Goal: Find specific page/section

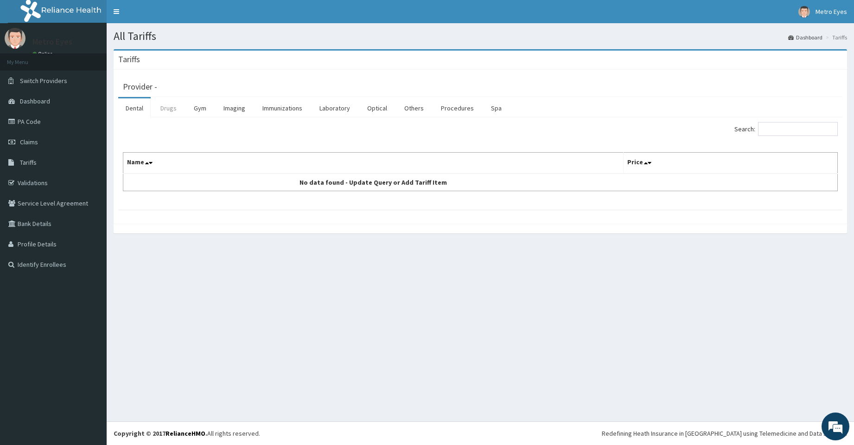
click at [172, 110] on link "Drugs" at bounding box center [168, 107] width 31 height 19
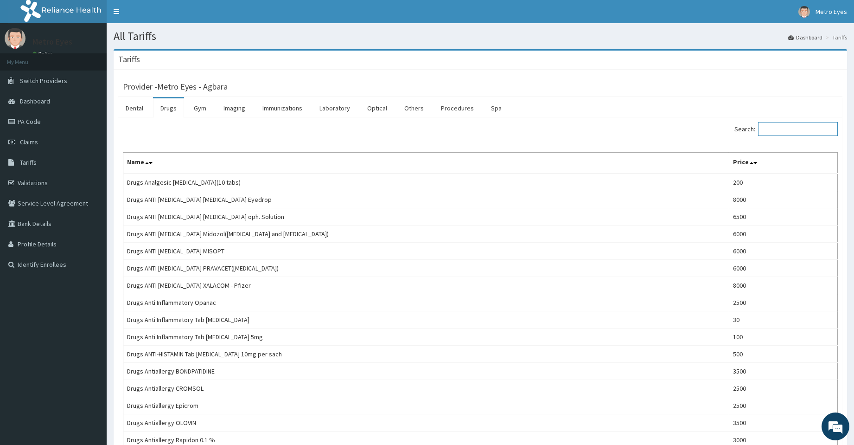
click at [803, 129] on input "Search:" at bounding box center [798, 129] width 80 height 14
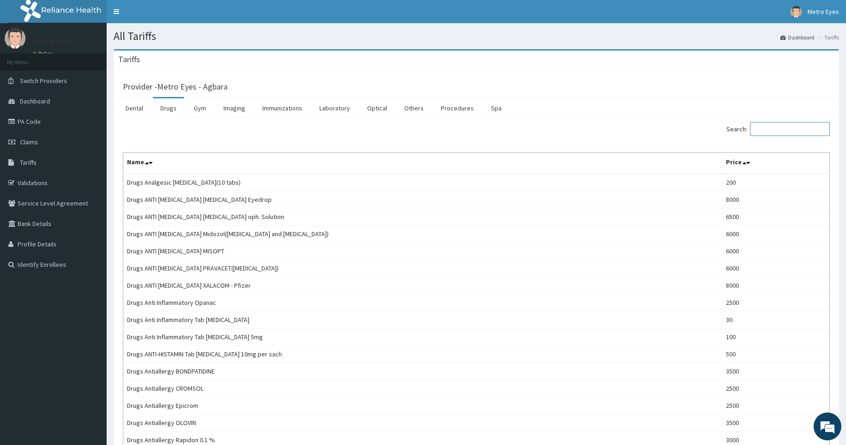
click at [783, 128] on input "Search:" at bounding box center [790, 129] width 80 height 14
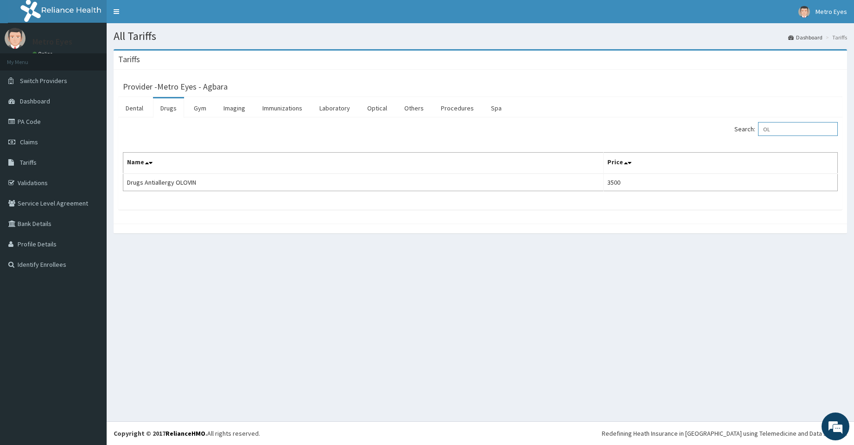
type input "O"
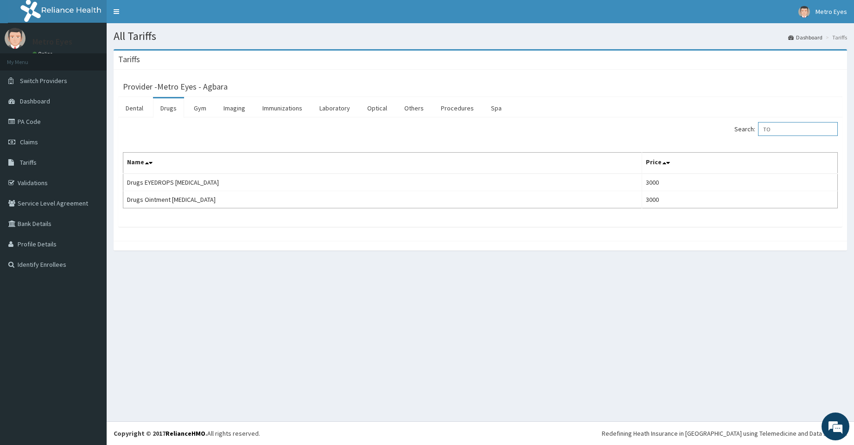
type input "T"
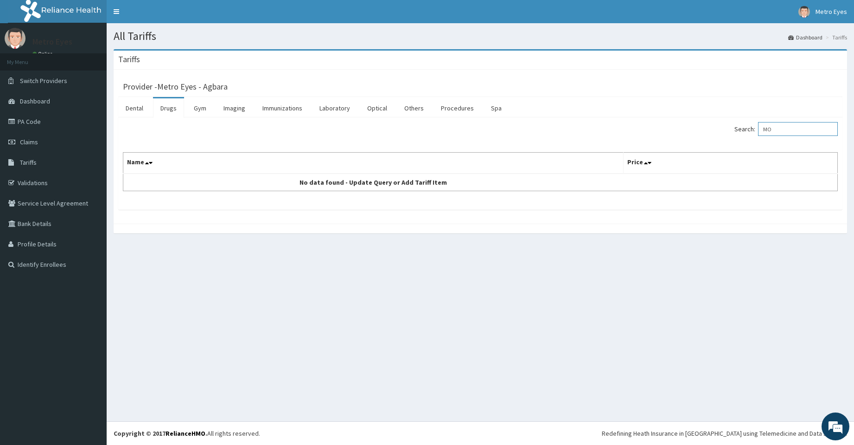
type input "M"
type input "X"
type input "K"
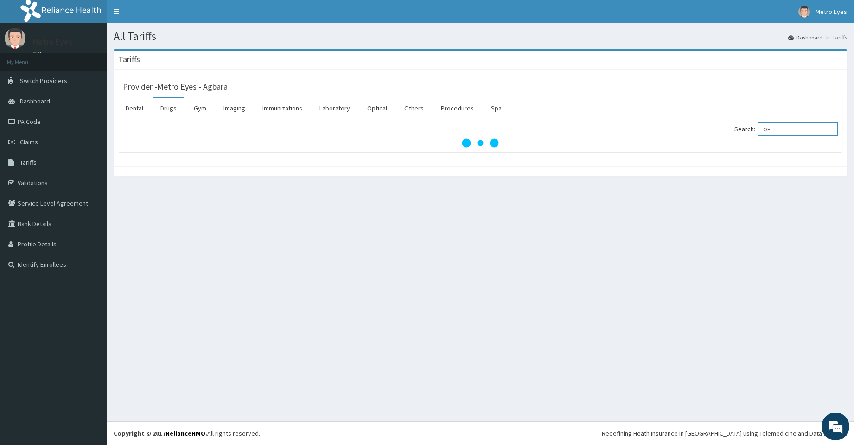
type input "O"
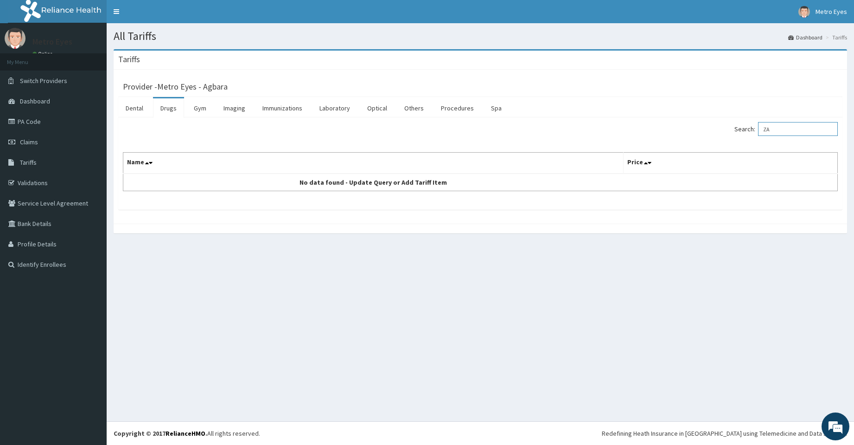
type input "Z"
type input "M"
type input "F"
type input "X"
type input "EVOLVE"
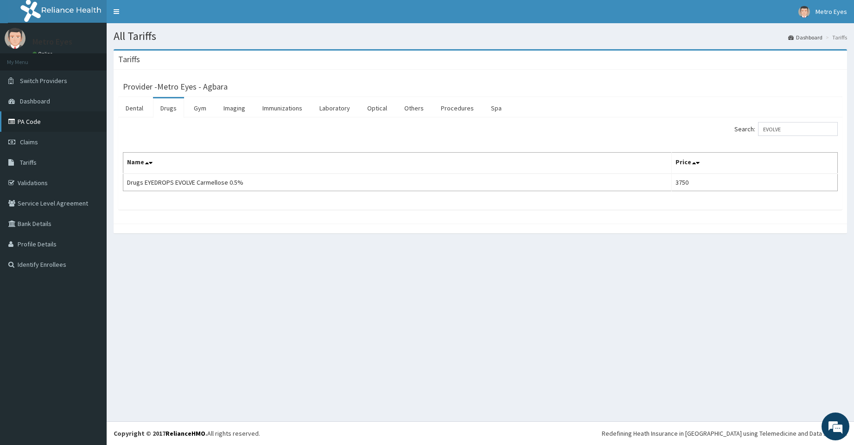
click at [48, 122] on link "PA Code" at bounding box center [53, 121] width 107 height 20
